Goal: Information Seeking & Learning: Learn about a topic

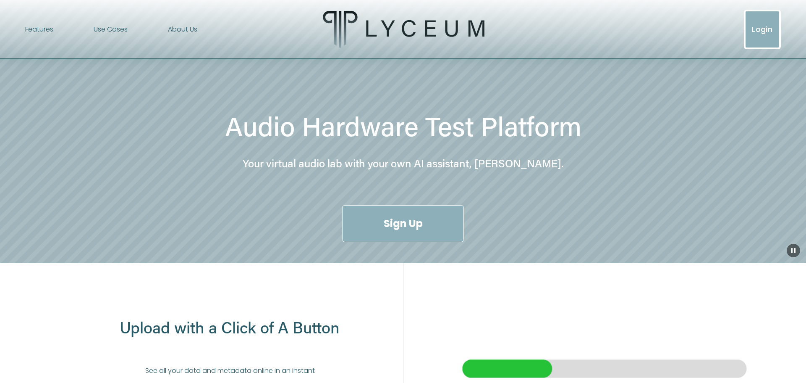
click at [176, 24] on link "About Us" at bounding box center [182, 29] width 29 height 13
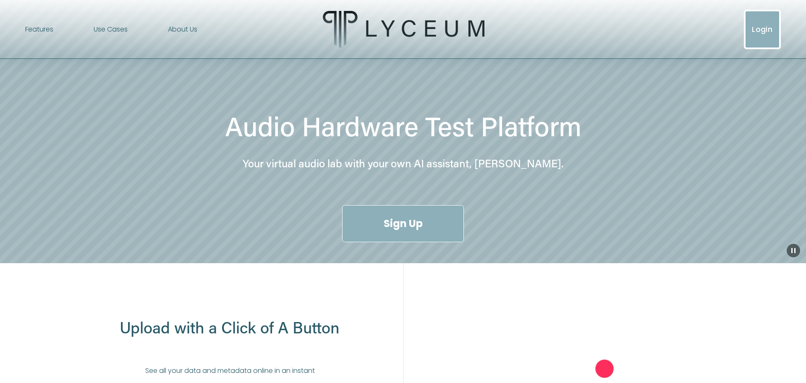
click at [117, 29] on span "Use Cases" at bounding box center [111, 30] width 34 height 12
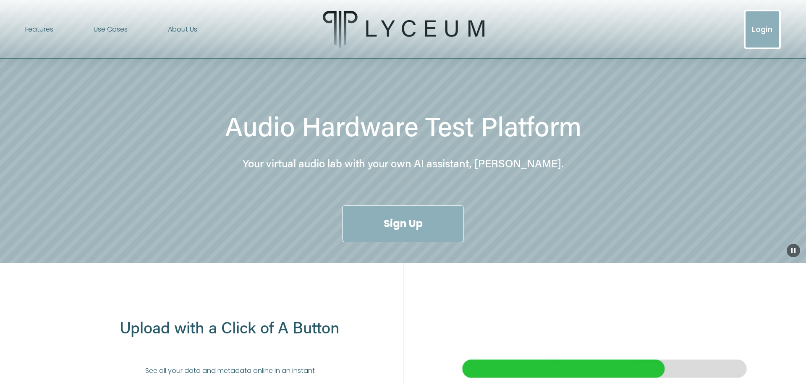
drag, startPoint x: 288, startPoint y: 165, endPoint x: 304, endPoint y: 164, distance: 16.4
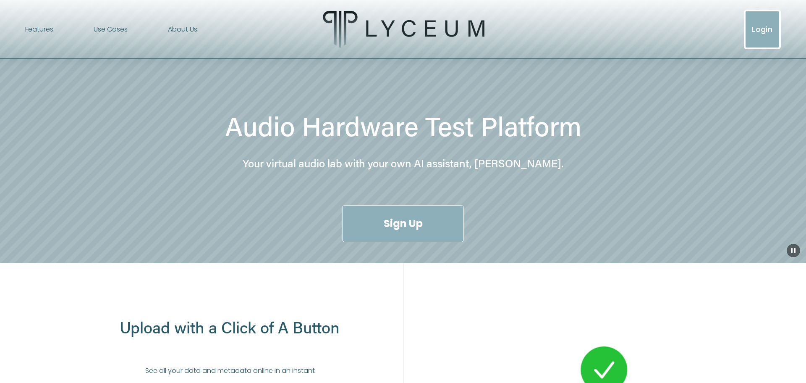
click at [304, 164] on h4 "Your virtual audio lab with your own AI assistant, [PERSON_NAME]." at bounding box center [403, 163] width 502 height 15
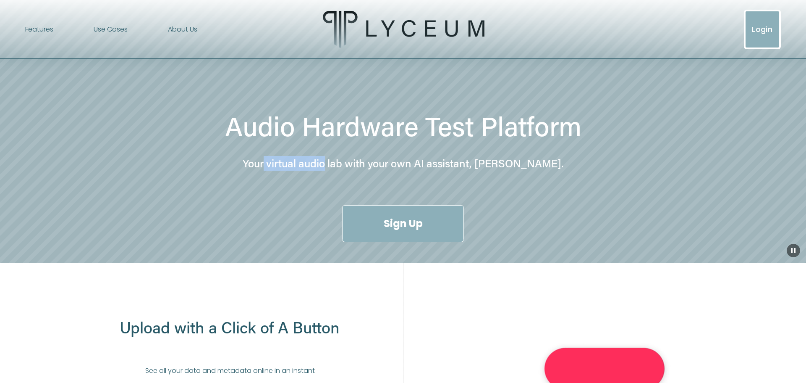
drag, startPoint x: 288, startPoint y: 164, endPoint x: 349, endPoint y: 165, distance: 61.7
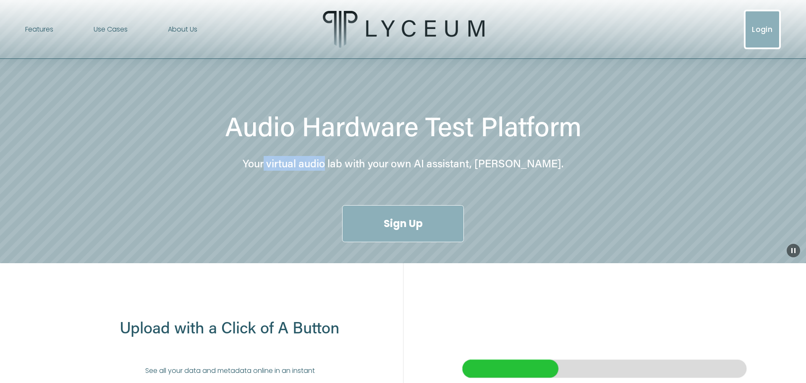
click at [349, 165] on h4 "Your virtual audio lab with your own AI assistant, [PERSON_NAME]." at bounding box center [403, 163] width 502 height 15
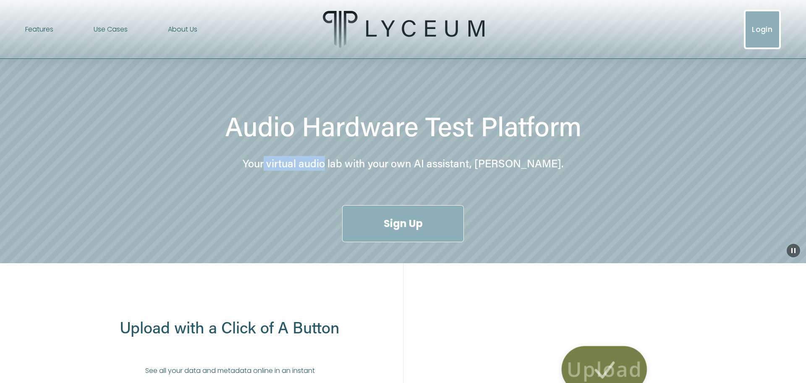
click at [349, 165] on h4 "Your virtual audio lab with your own AI assistant, [PERSON_NAME]." at bounding box center [403, 163] width 502 height 15
drag, startPoint x: 291, startPoint y: 165, endPoint x: 363, endPoint y: 166, distance: 71.8
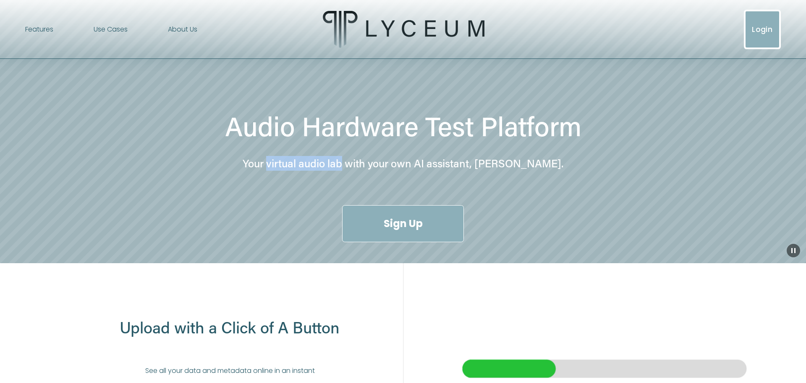
click at [363, 166] on h4 "Your virtual audio lab with your own AI assistant, [PERSON_NAME]." at bounding box center [403, 163] width 502 height 15
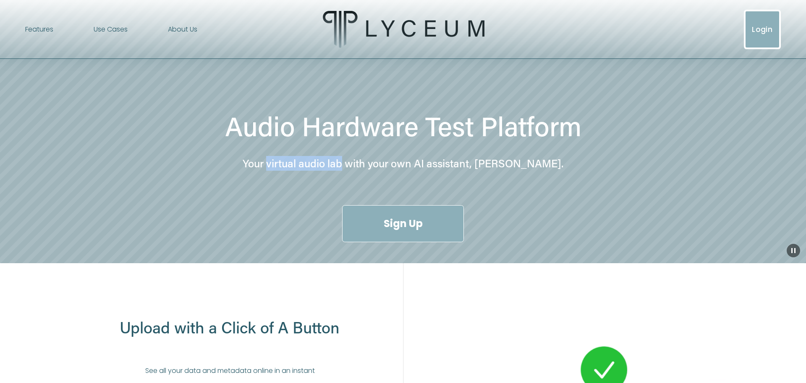
copy h4 "virtual audio lab"
